Goal: Use online tool/utility: Utilize a website feature to perform a specific function

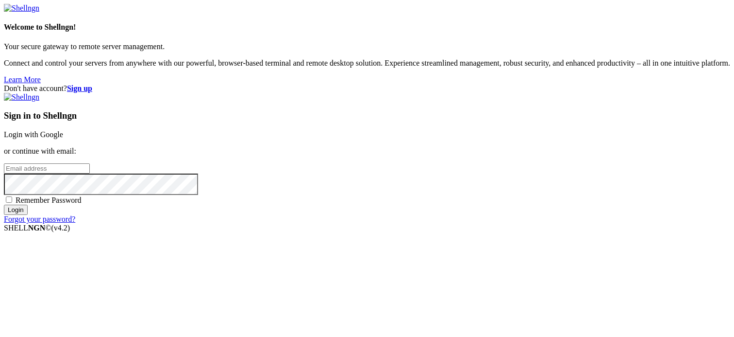
click at [63, 130] on link "Login with Google" at bounding box center [33, 134] width 59 height 8
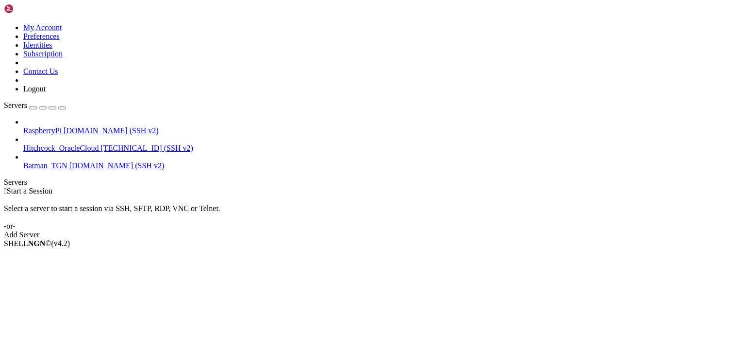
click at [62, 126] on span "RaspberryPi" at bounding box center [42, 130] width 38 height 8
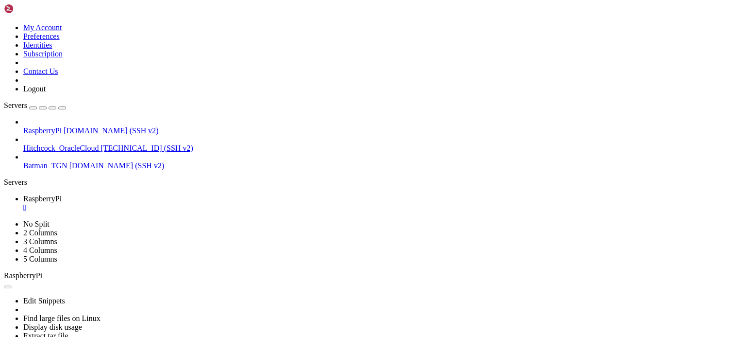
click at [184, 203] on div "" at bounding box center [376, 207] width 707 height 9
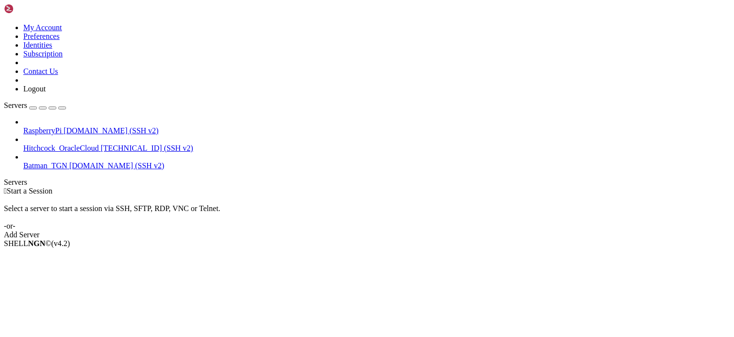
click at [492, 187] on div " Start a Session Select a server to start a session via SSH, SFTP, RDP, VNC or…" at bounding box center [367, 213] width 727 height 52
